Goal: Task Accomplishment & Management: Use online tool/utility

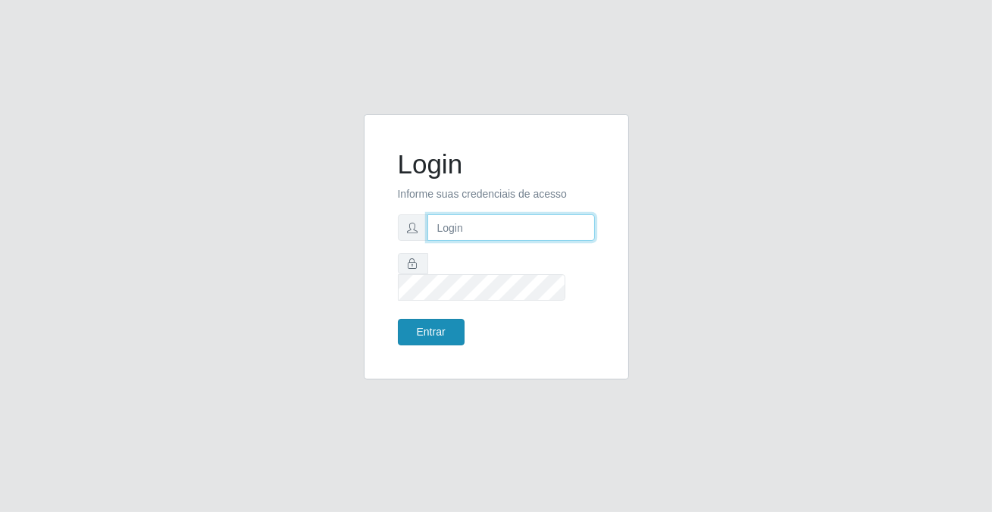
type input "[PERSON_NAME][EMAIL_ADDRESS][DOMAIN_NAME]"
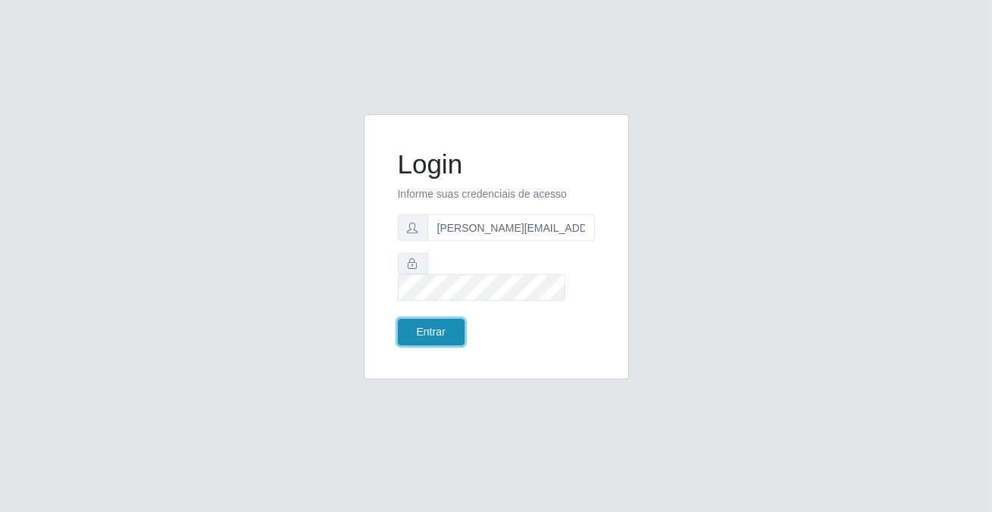
click at [447, 323] on button "Entrar" at bounding box center [431, 332] width 67 height 27
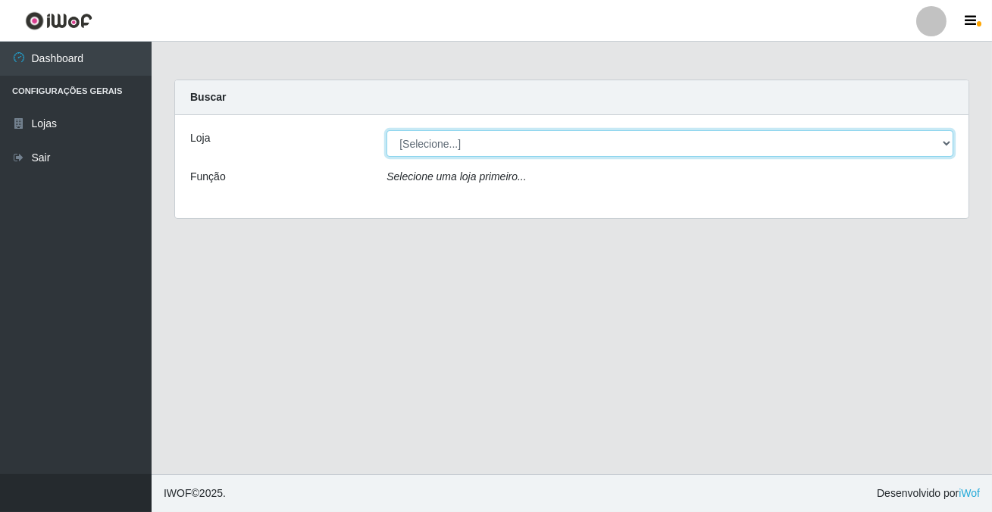
click at [440, 145] on select "[Selecione...] Rede Potiguar 2 - Macaíba" at bounding box center [670, 143] width 567 height 27
select select "101"
click at [387, 130] on select "[Selecione...] Rede Potiguar 2 - Macaíba" at bounding box center [670, 143] width 567 height 27
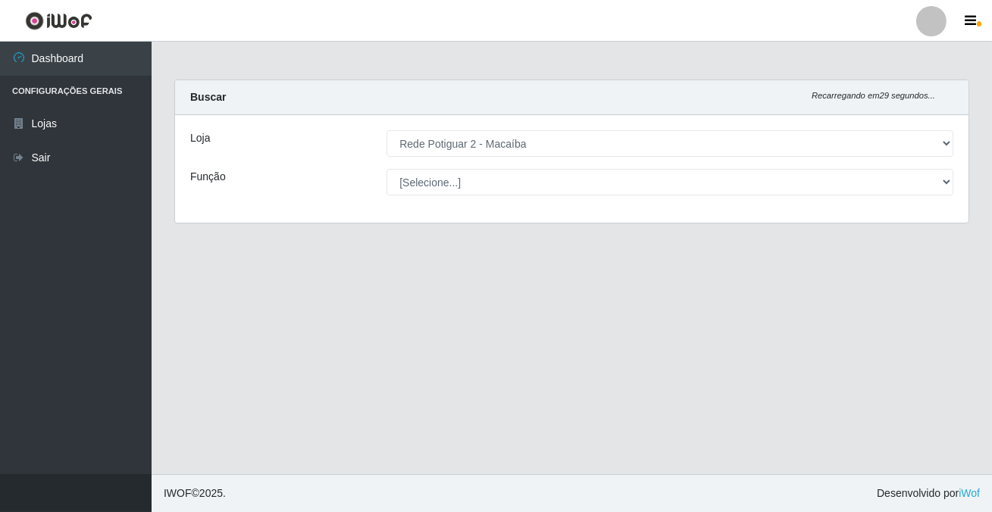
click at [445, 175] on select "[Selecione...] ASG ASG + ASG ++ Auxiliar de Estoque Balconista Embalador Reposi…" at bounding box center [670, 182] width 567 height 27
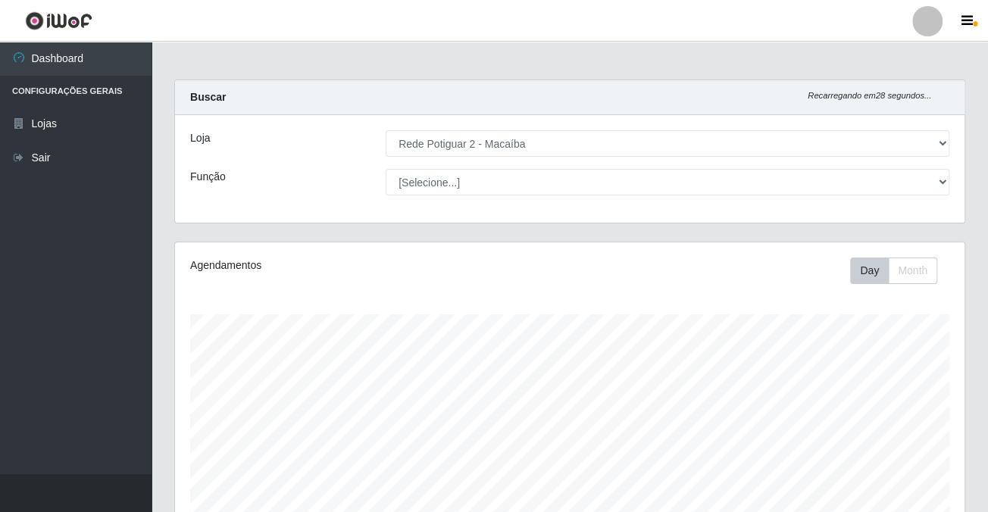
scroll to position [315, 789]
select select "1"
click at [386, 169] on select "[Selecione...] ASG ASG + ASG ++ Auxiliar de Estoque Balconista Embalador Reposi…" at bounding box center [668, 182] width 564 height 27
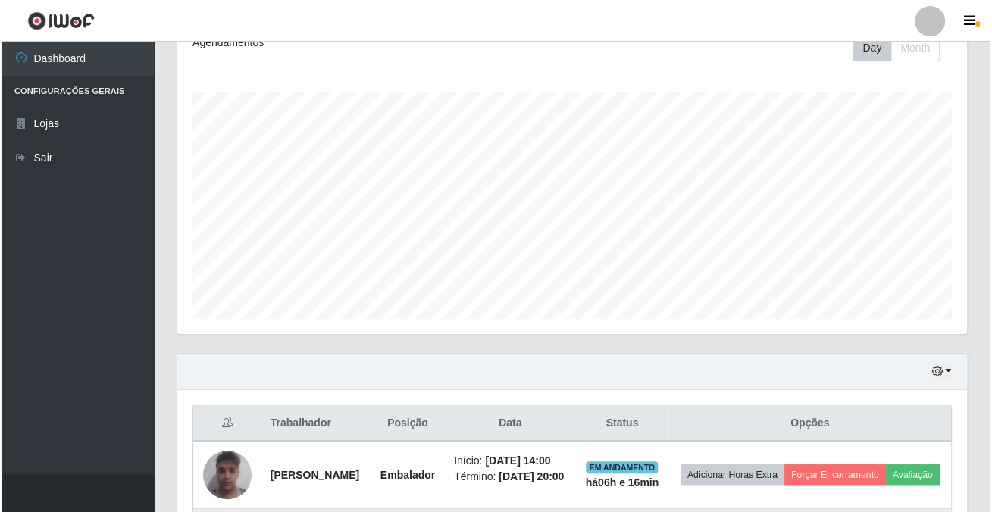
scroll to position [380, 0]
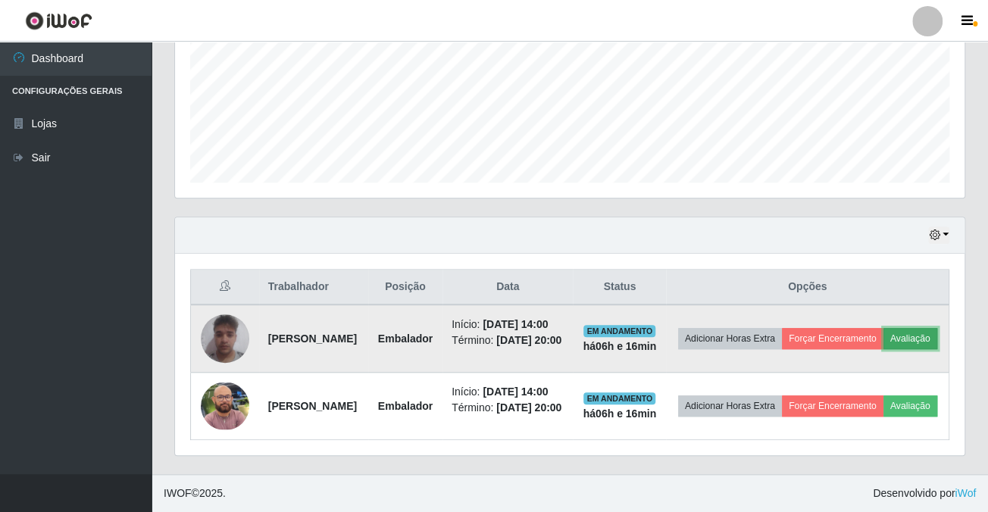
click at [884, 333] on button "Avaliação" at bounding box center [911, 338] width 54 height 21
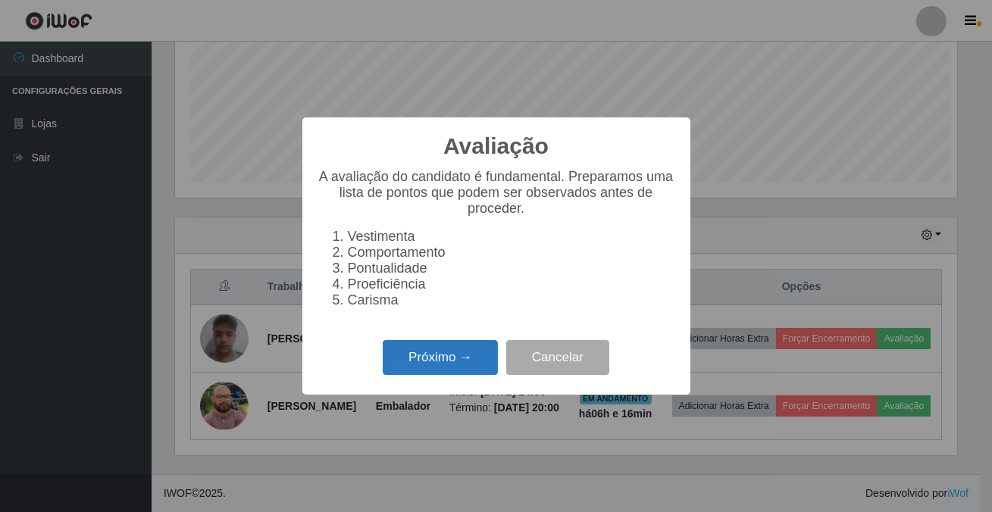
scroll to position [315, 782]
click at [437, 365] on button "Próximo →" at bounding box center [440, 358] width 115 height 36
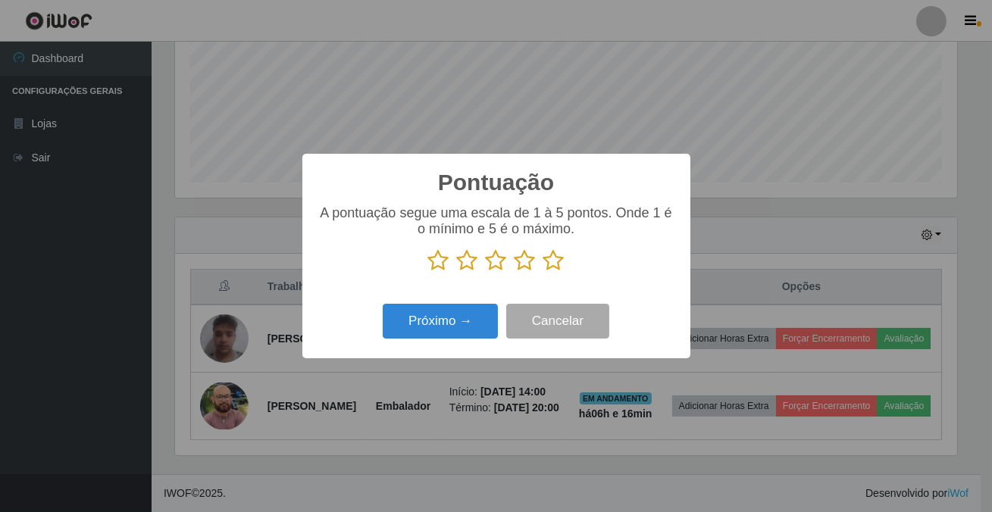
scroll to position [757706, 757237]
click at [553, 267] on icon at bounding box center [554, 260] width 21 height 23
click at [544, 272] on input "radio" at bounding box center [544, 272] width 0 height 0
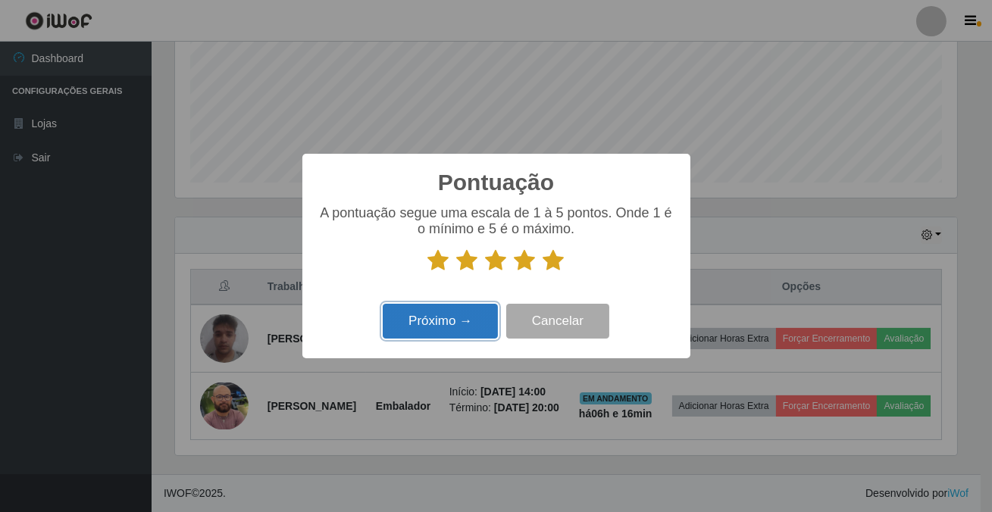
click at [482, 311] on button "Próximo →" at bounding box center [440, 322] width 115 height 36
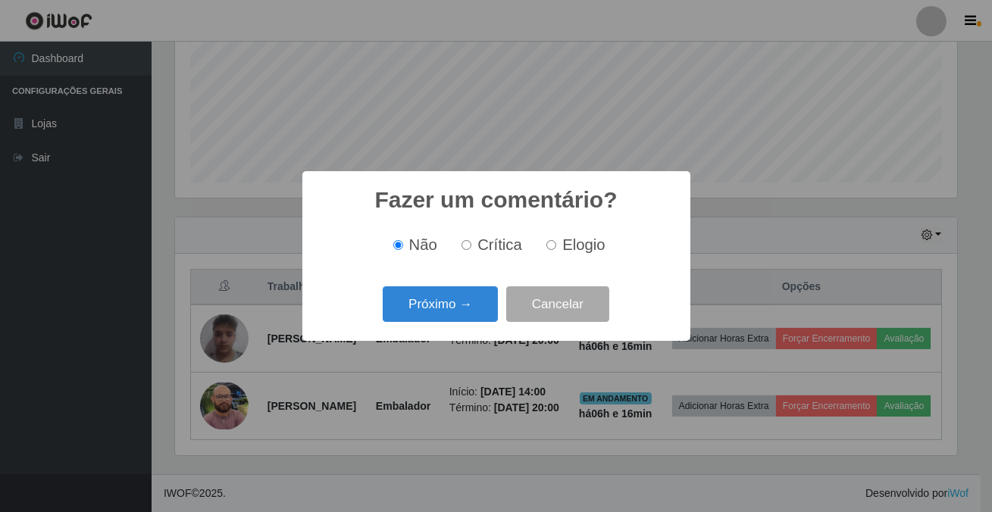
click at [482, 311] on button "Próximo →" at bounding box center [440, 305] width 115 height 36
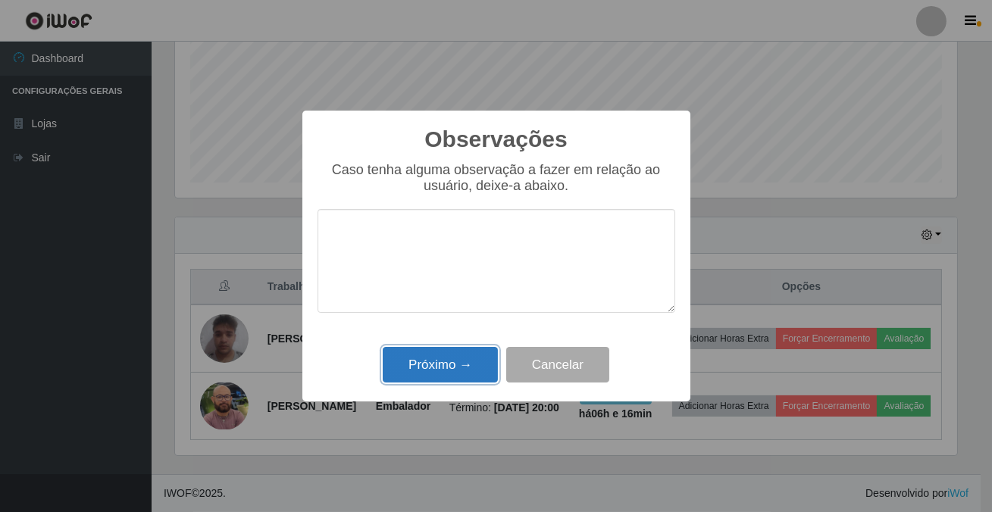
click at [472, 359] on button "Próximo →" at bounding box center [440, 365] width 115 height 36
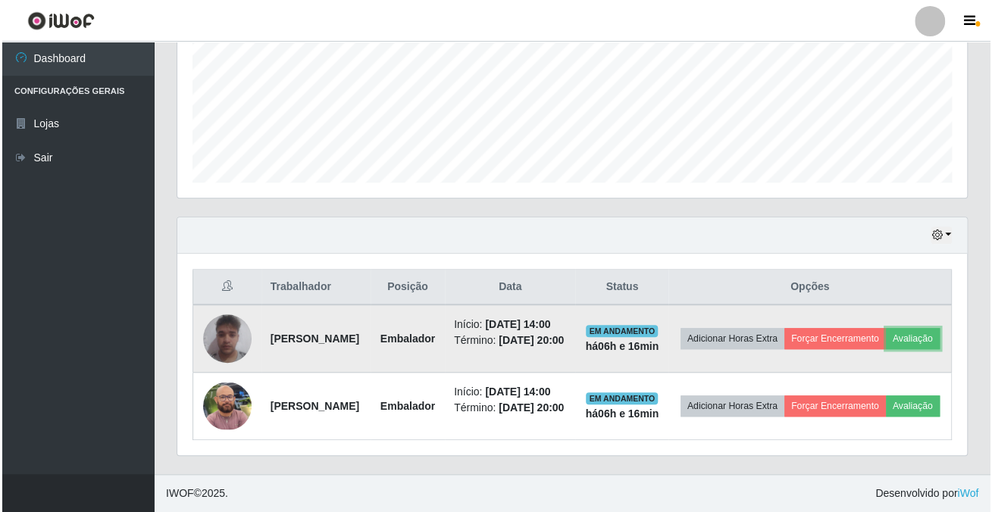
scroll to position [315, 789]
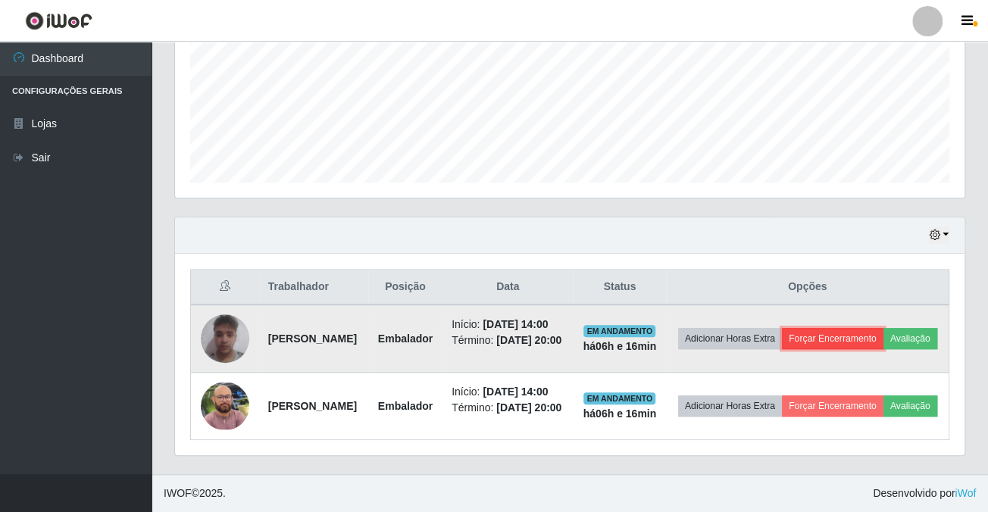
click at [847, 328] on button "Forçar Encerramento" at bounding box center [833, 338] width 102 height 21
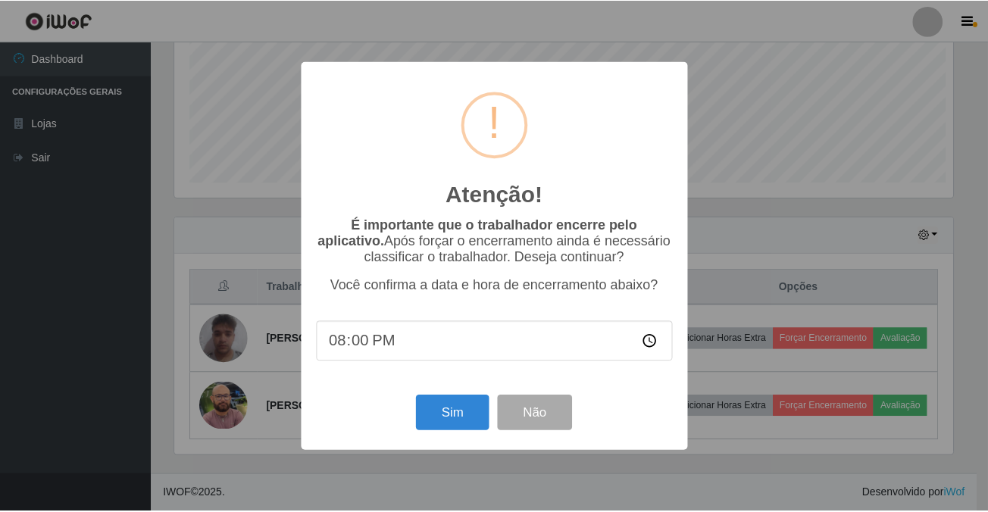
scroll to position [315, 782]
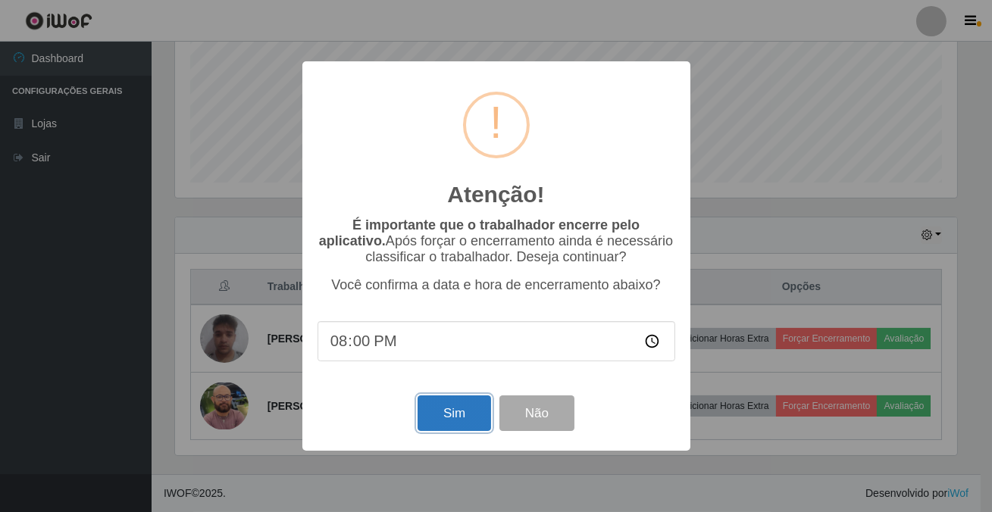
click at [486, 418] on button "Sim" at bounding box center [455, 414] width 74 height 36
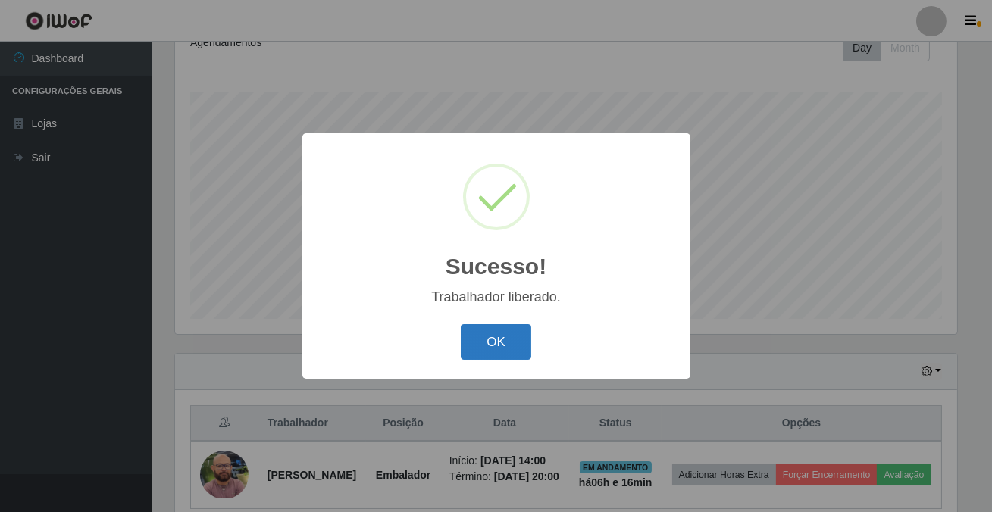
click at [473, 326] on button "OK" at bounding box center [496, 342] width 70 height 36
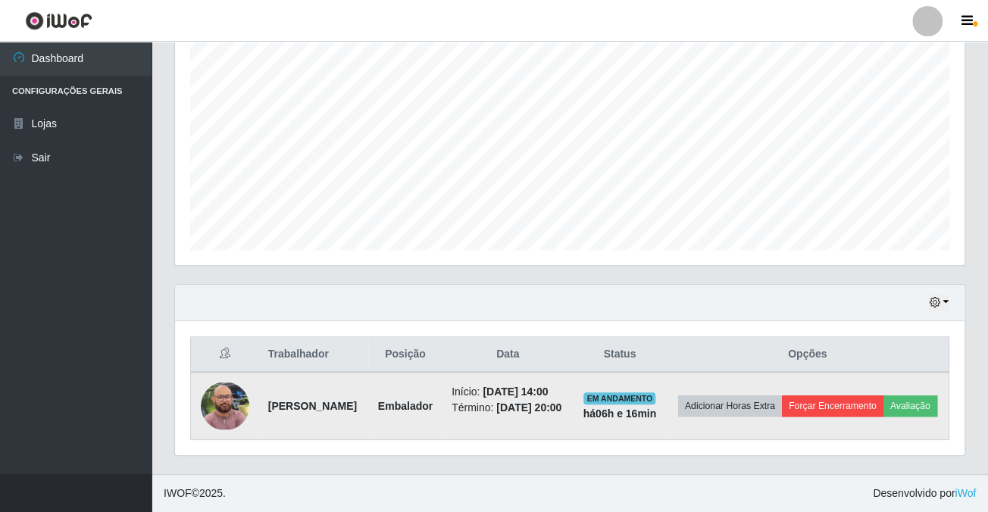
scroll to position [315, 789]
click at [884, 406] on button "Avaliação" at bounding box center [911, 406] width 54 height 21
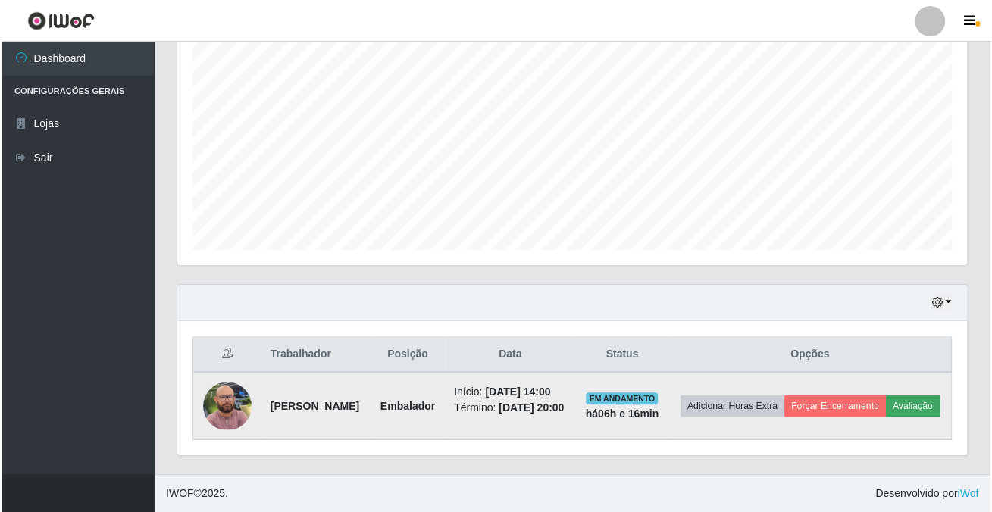
scroll to position [315, 782]
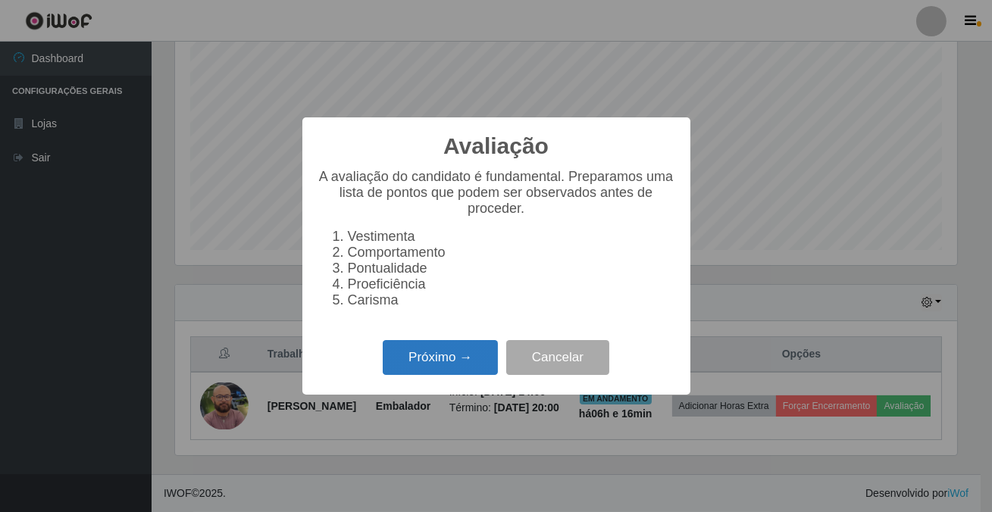
click at [444, 375] on button "Próximo →" at bounding box center [440, 358] width 115 height 36
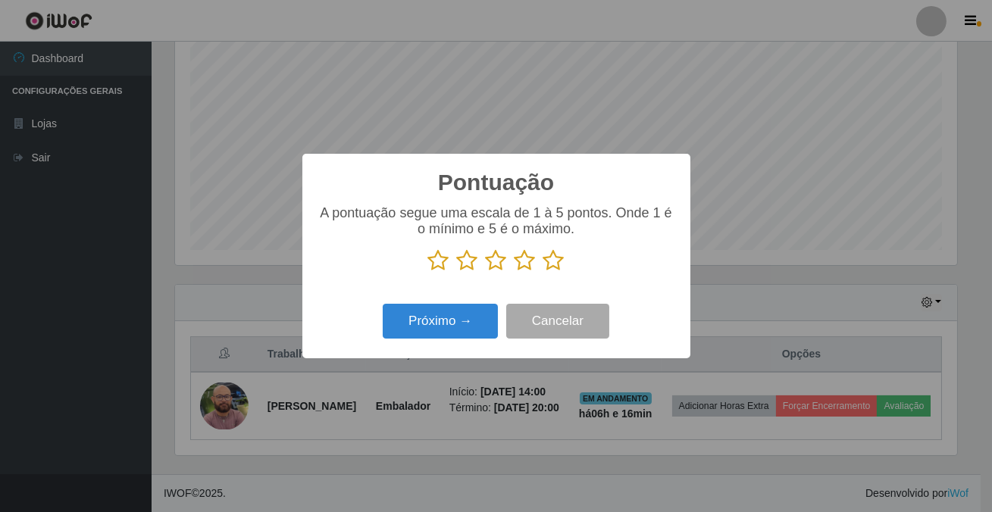
click at [553, 263] on icon at bounding box center [554, 260] width 21 height 23
click at [544, 272] on input "radio" at bounding box center [544, 272] width 0 height 0
drag, startPoint x: 486, startPoint y: 287, endPoint x: 467, endPoint y: 339, distance: 55.6
click at [484, 292] on div "Pontuação × A pontuação segue uma escala de 1 à 5 pontos. Onde 1 é o mínimo e 5…" at bounding box center [496, 256] width 388 height 204
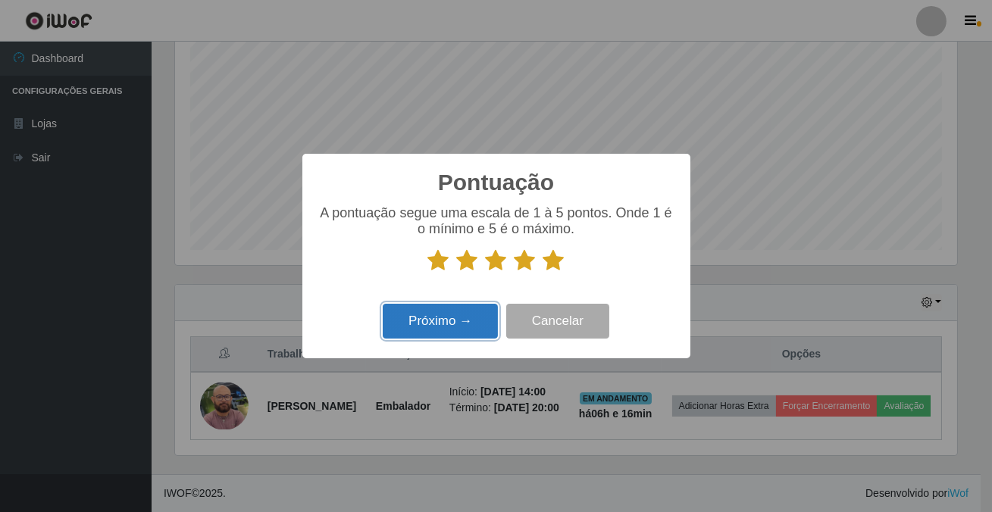
click at [468, 337] on button "Próximo →" at bounding box center [440, 322] width 115 height 36
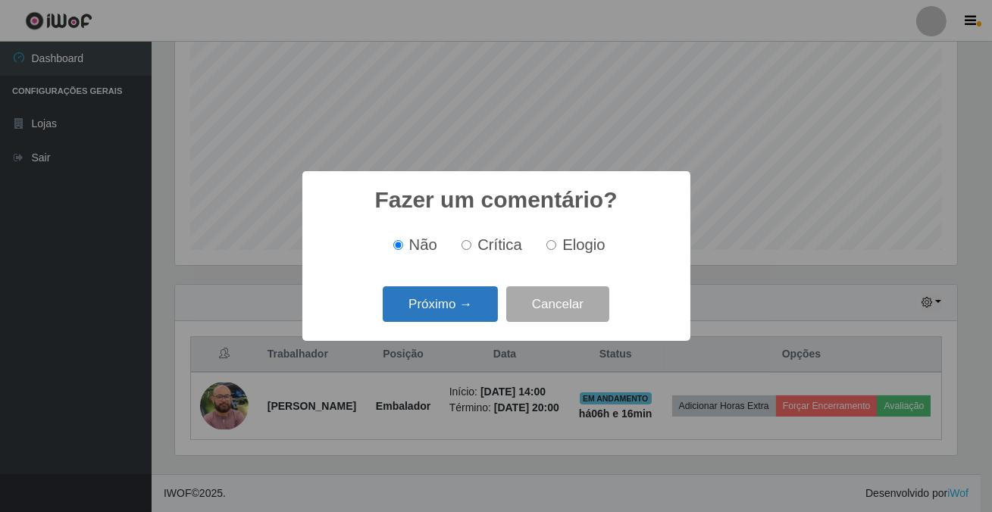
click at [469, 311] on button "Próximo →" at bounding box center [440, 305] width 115 height 36
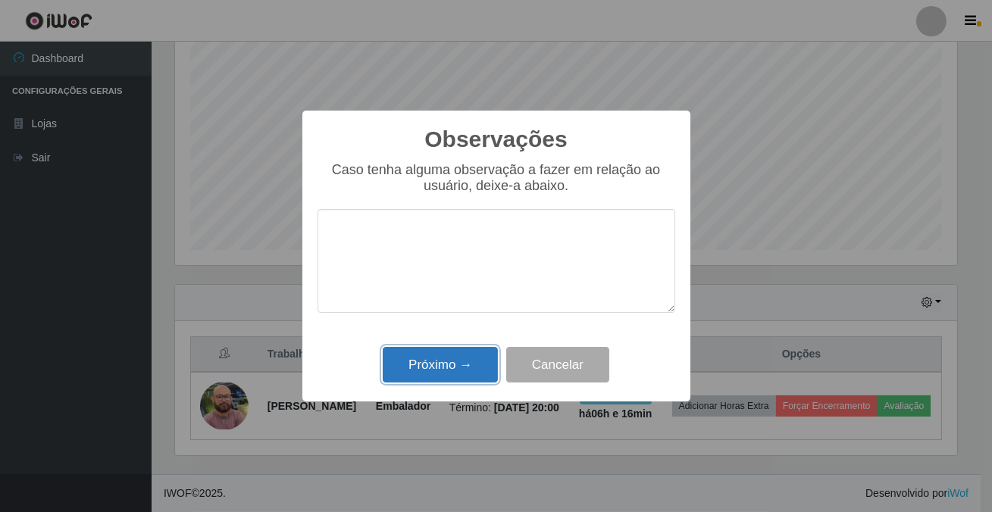
click at [447, 368] on button "Próximo →" at bounding box center [440, 365] width 115 height 36
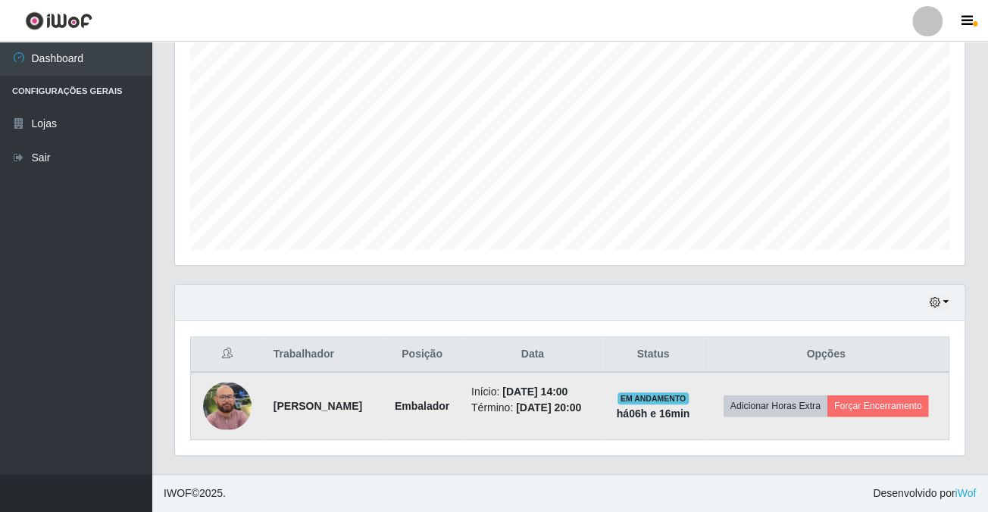
scroll to position [290, 0]
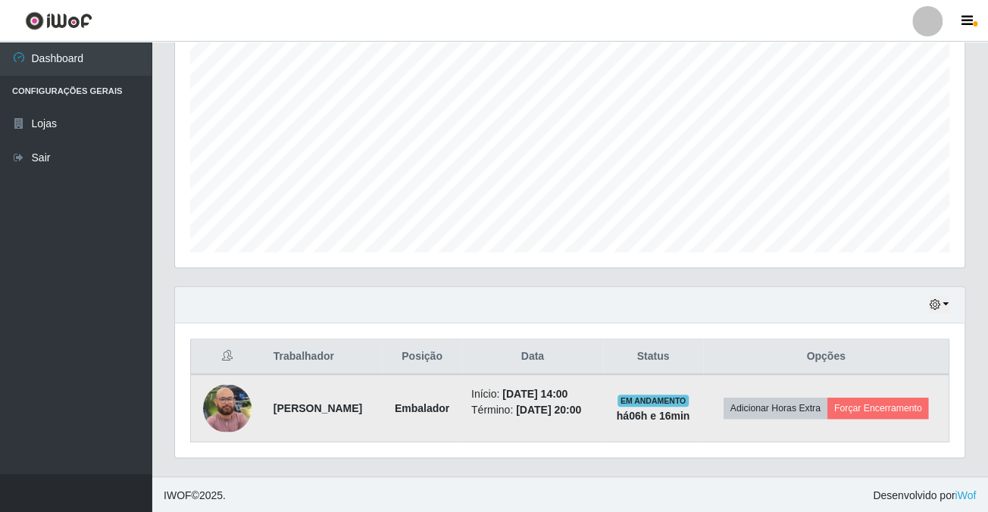
click at [847, 390] on td "Adicionar Horas Extra Forçar Encerramento" at bounding box center [826, 408] width 246 height 68
click at [847, 406] on button "Forçar Encerramento" at bounding box center [879, 408] width 102 height 21
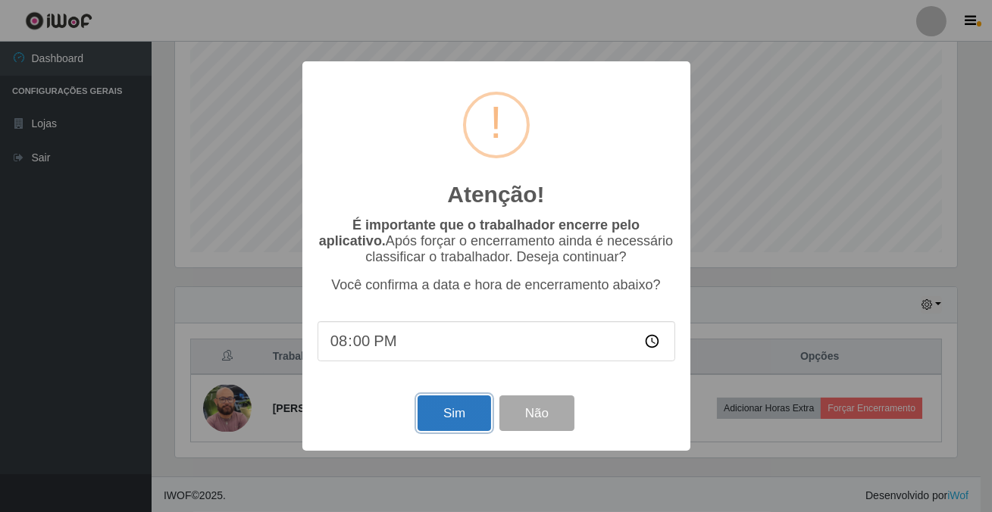
click at [462, 404] on button "Sim" at bounding box center [455, 414] width 74 height 36
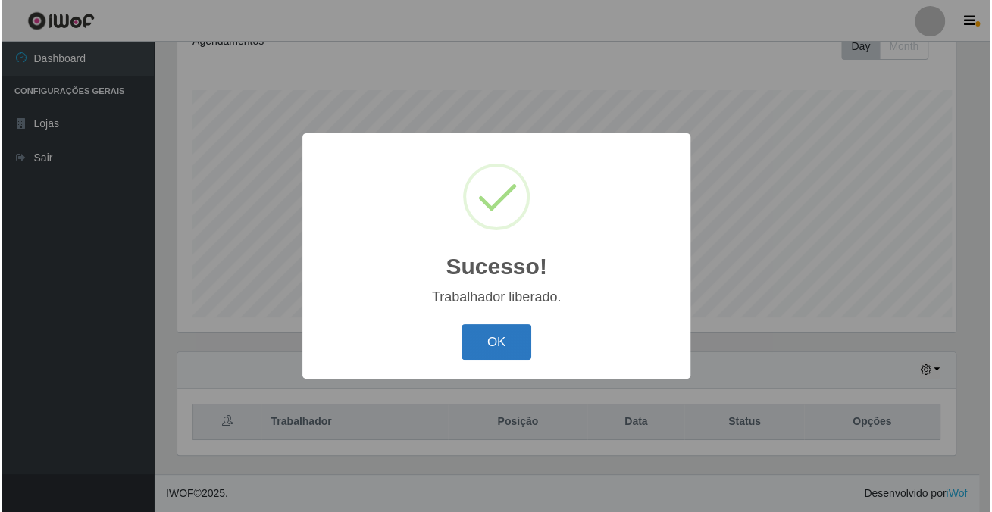
scroll to position [0, 0]
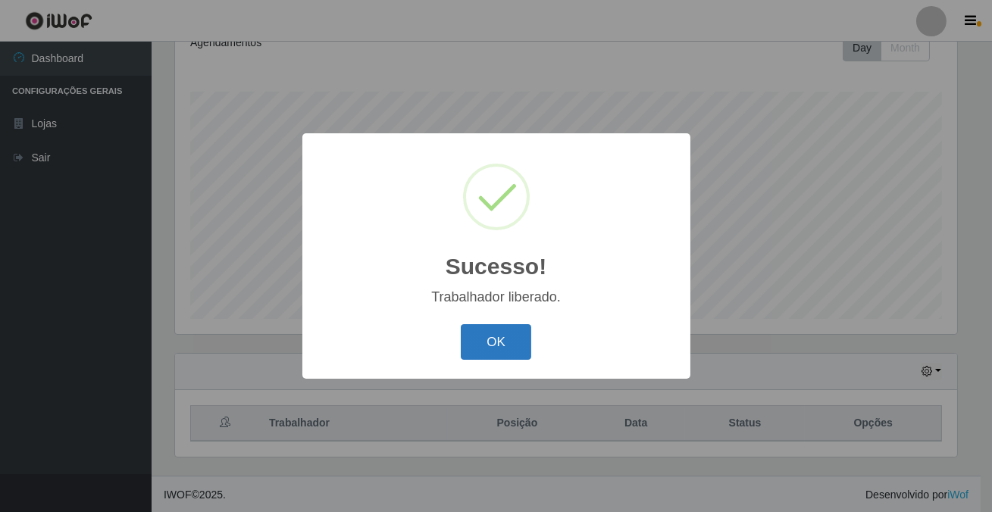
click at [469, 333] on button "OK" at bounding box center [496, 342] width 70 height 36
